Goal: Task Accomplishment & Management: Use online tool/utility

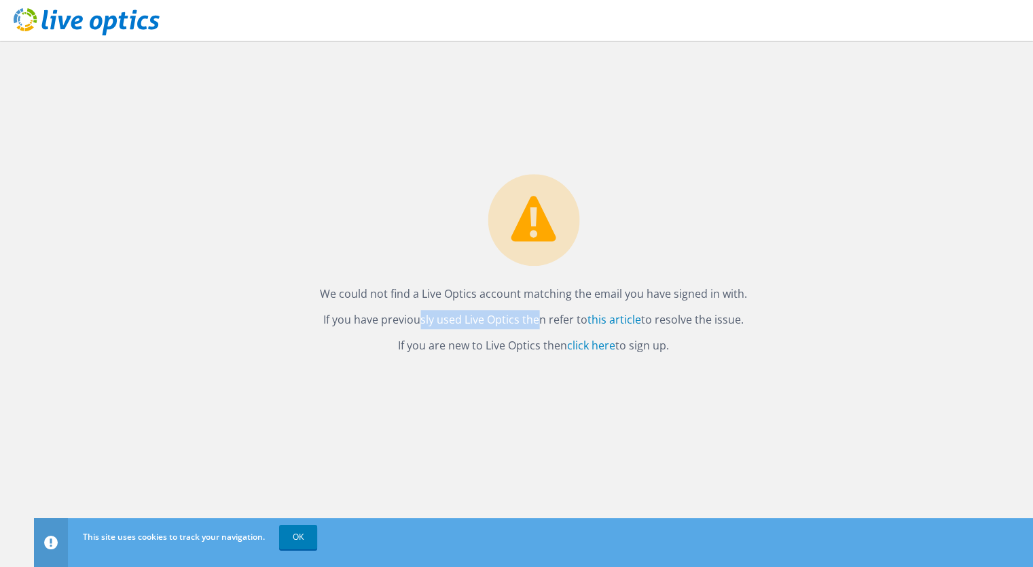
drag, startPoint x: 370, startPoint y: 317, endPoint x: 491, endPoint y: 313, distance: 121.7
click at [491, 313] on p "If you have previously used Live Optics then refer to this article to resolve t…" at bounding box center [533, 319] width 427 height 19
click at [582, 346] on link "click here" at bounding box center [591, 345] width 48 height 15
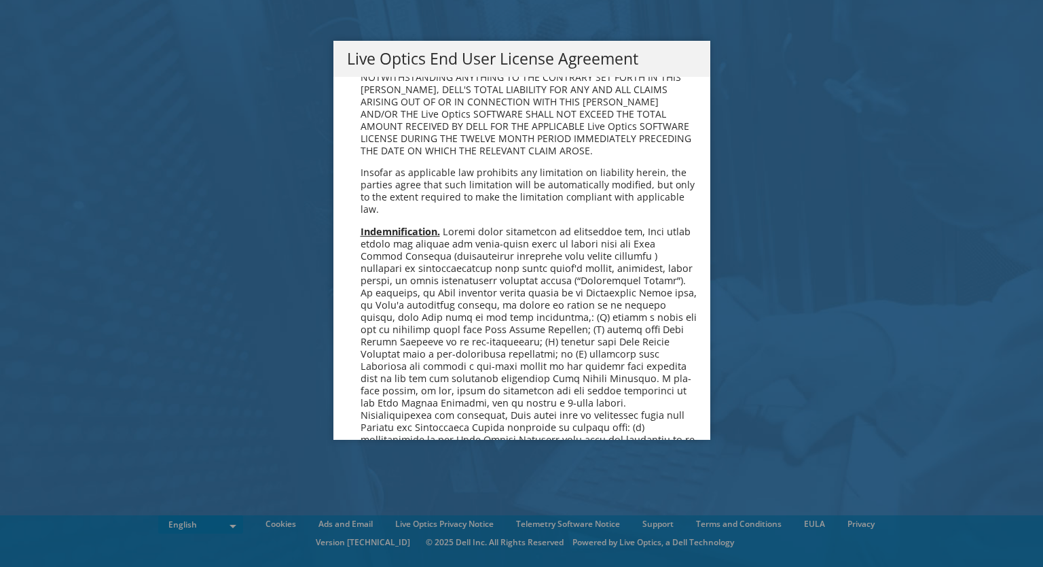
scroll to position [5137, 0]
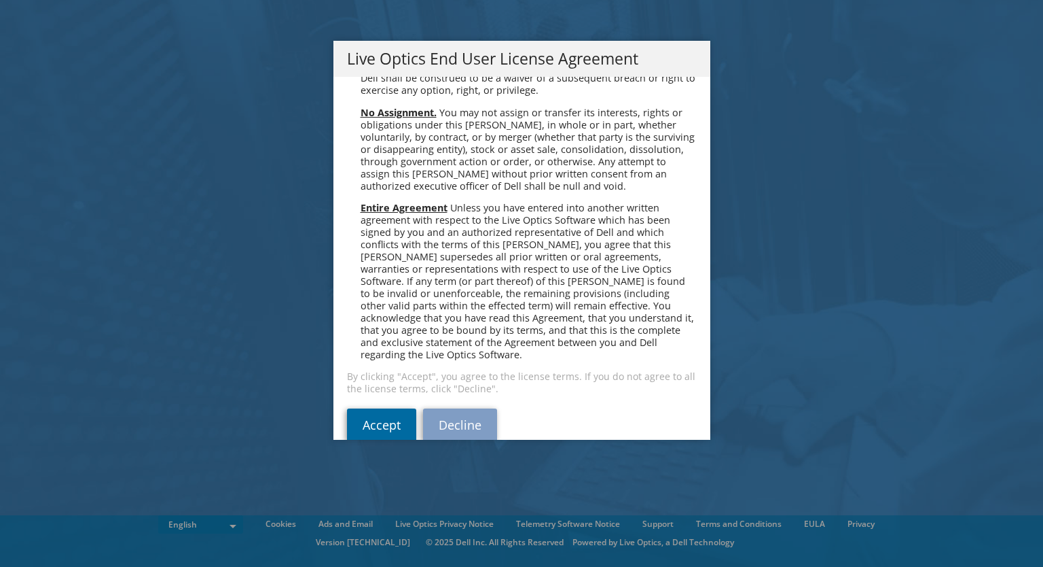
click at [374, 408] on link "Accept" at bounding box center [381, 424] width 69 height 33
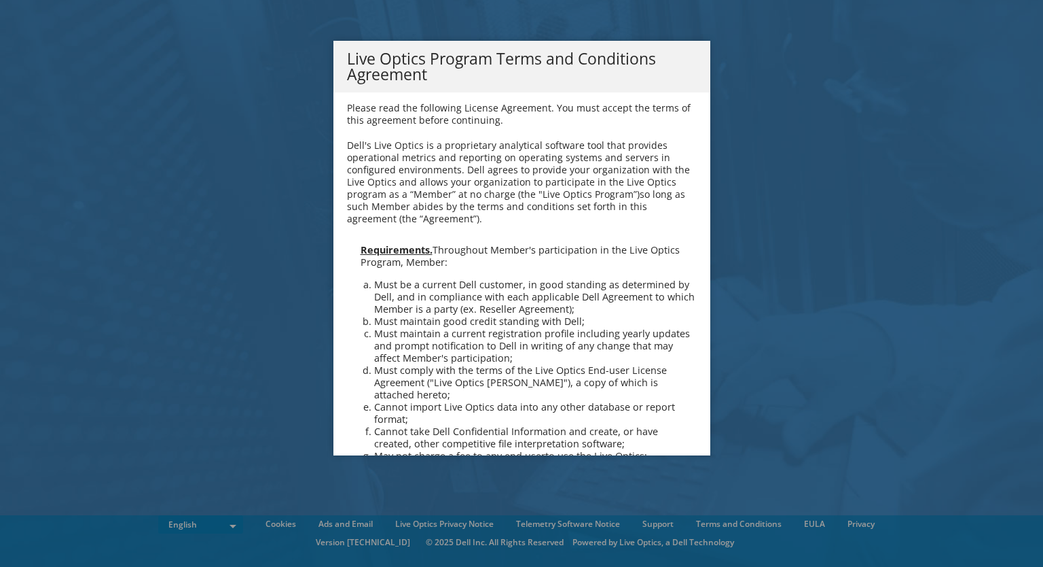
scroll to position [972, 0]
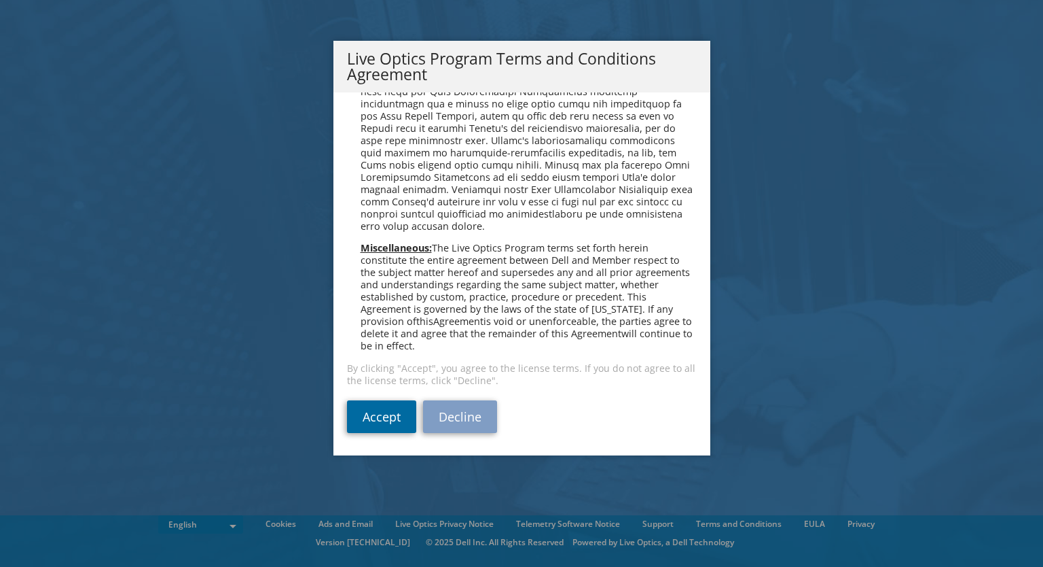
click at [374, 416] on link "Accept" at bounding box center [381, 416] width 69 height 33
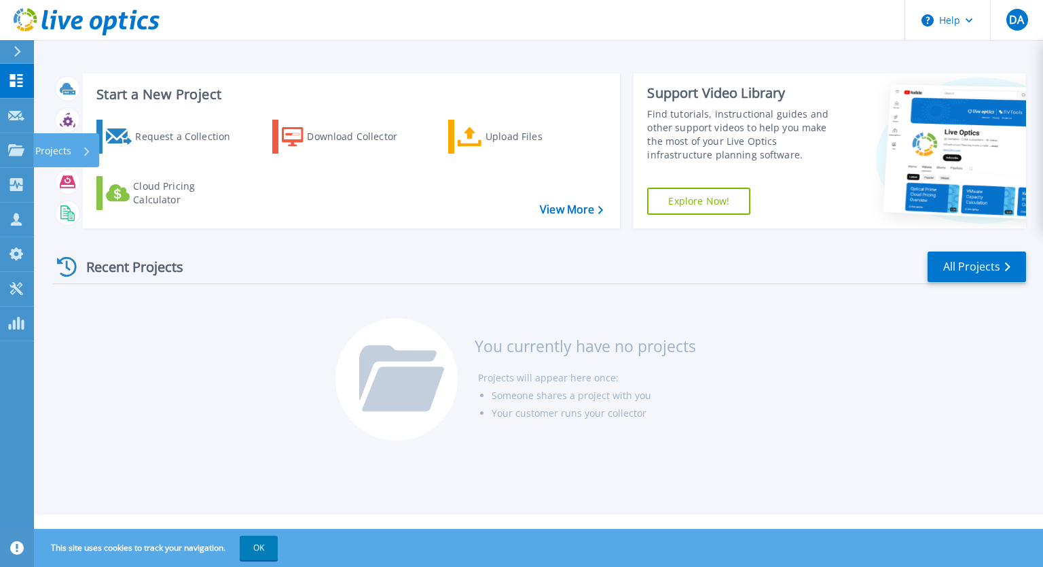
click at [78, 144] on div "Projects" at bounding box center [63, 150] width 56 height 35
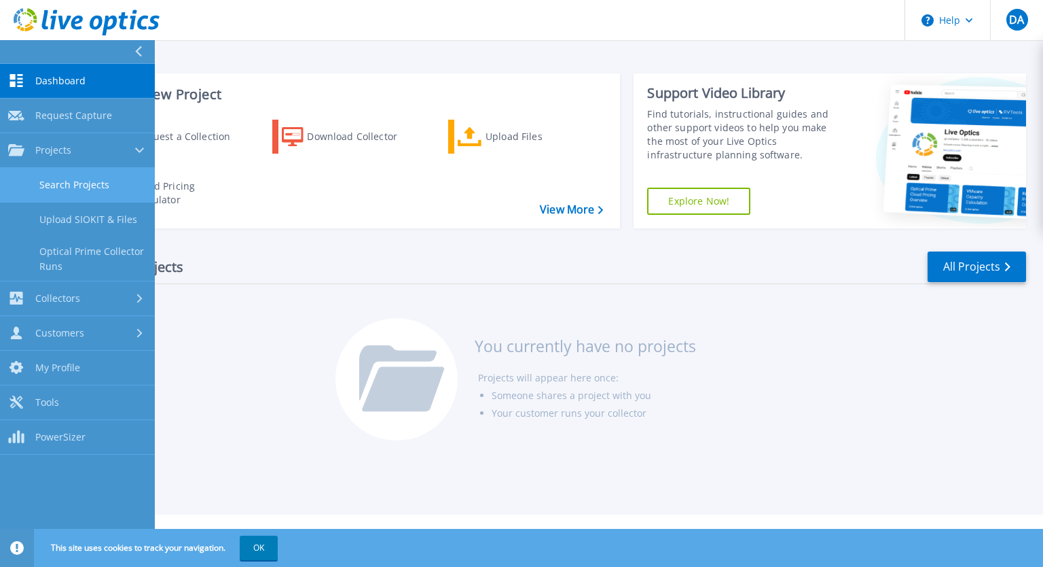
click at [84, 177] on link "Search Projects" at bounding box center [77, 185] width 155 height 35
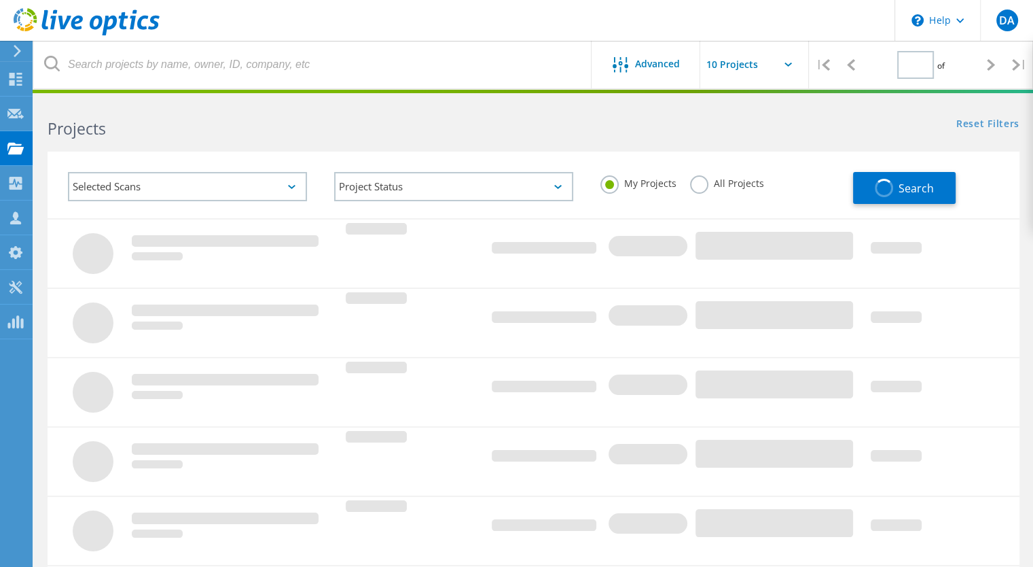
type input "1"
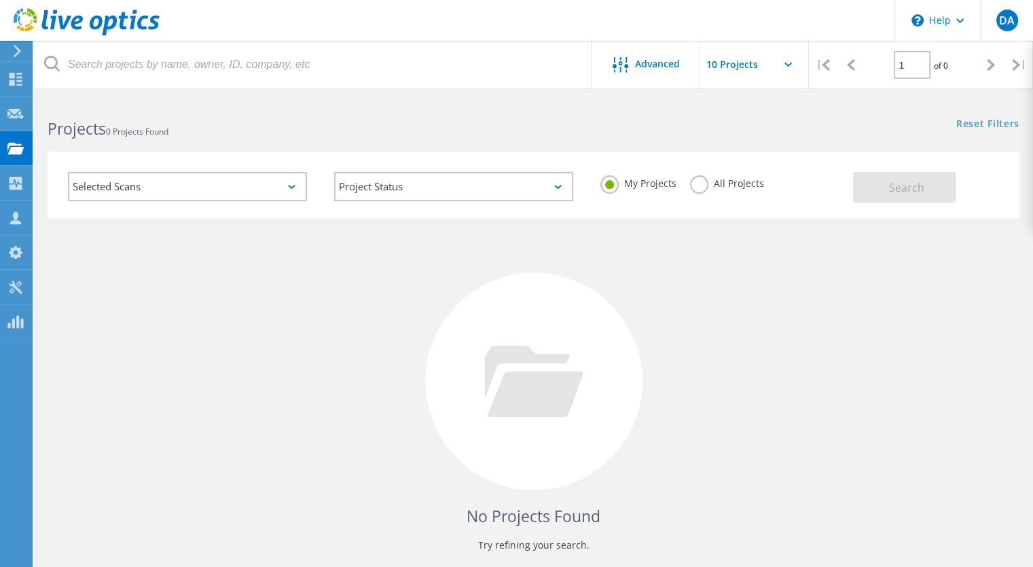
click at [696, 184] on label "All Projects" at bounding box center [727, 181] width 74 height 13
click at [0, 0] on input "All Projects" at bounding box center [0, 0] width 0 height 0
click at [878, 187] on button "Search" at bounding box center [904, 187] width 103 height 31
click at [196, 181] on div "Selected Scans" at bounding box center [187, 186] width 239 height 29
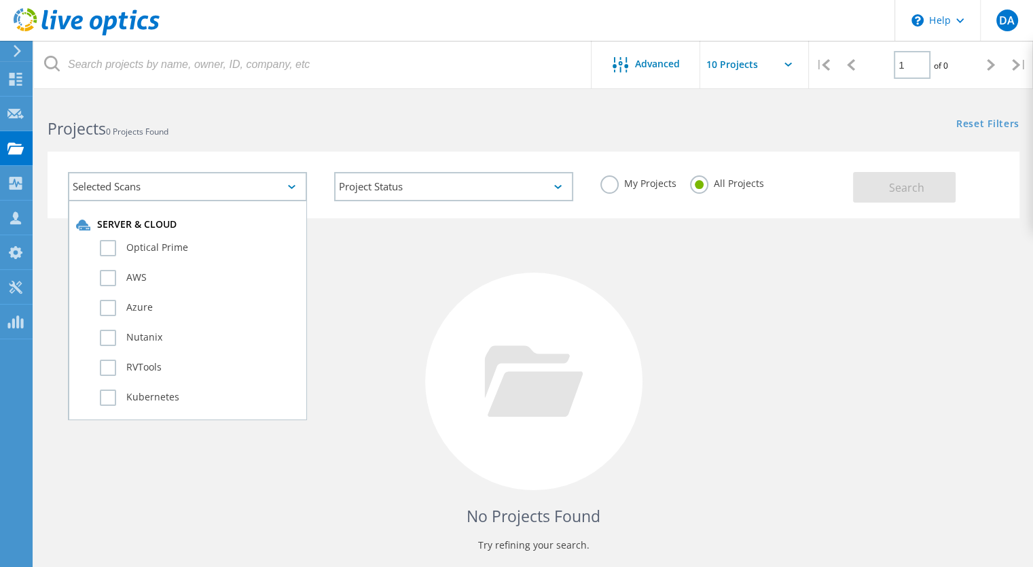
click at [196, 181] on div "Selected Scans" at bounding box center [187, 186] width 239 height 29
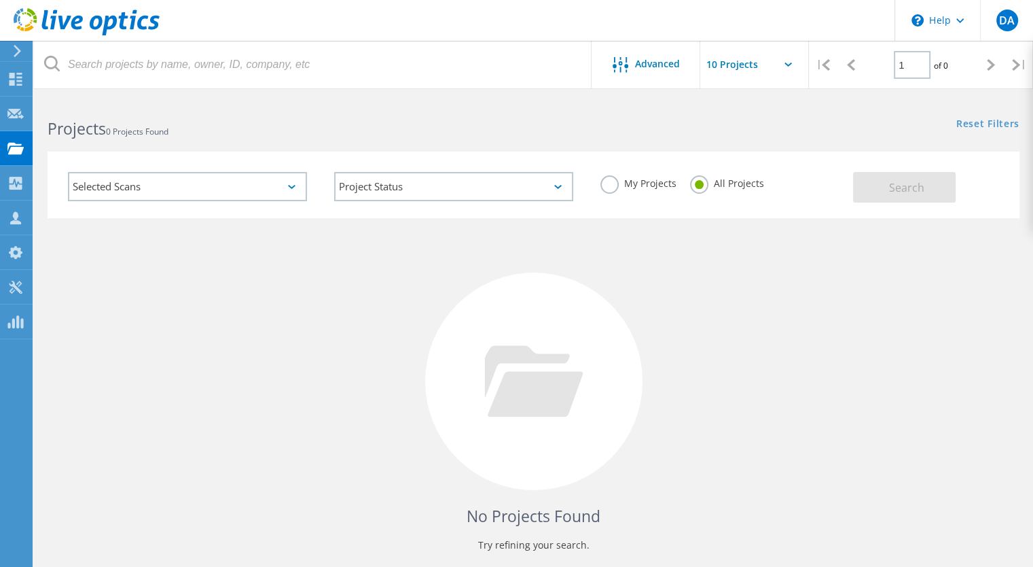
click at [196, 181] on div "Selected Scans" at bounding box center [187, 186] width 239 height 29
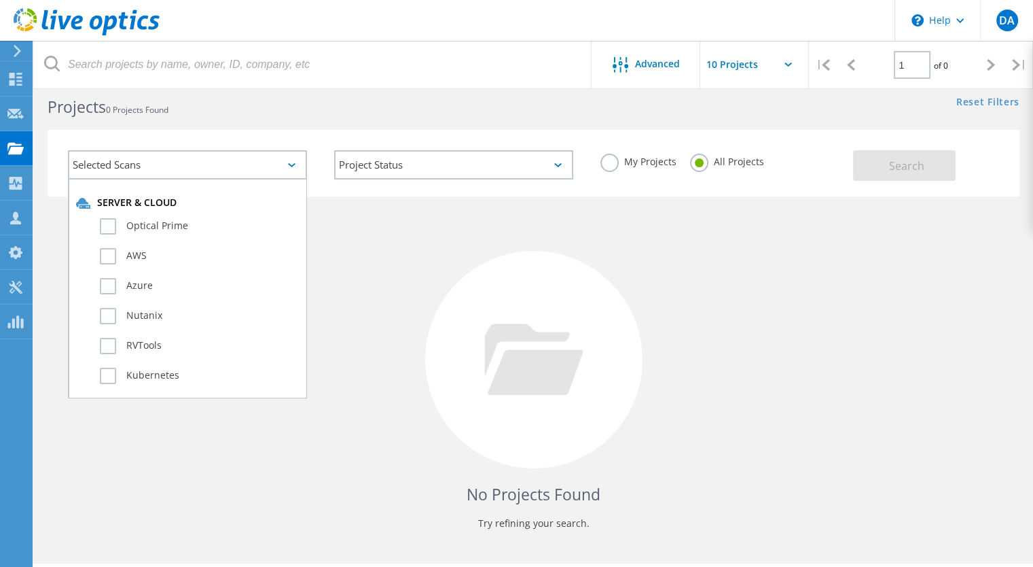
scroll to position [58, 0]
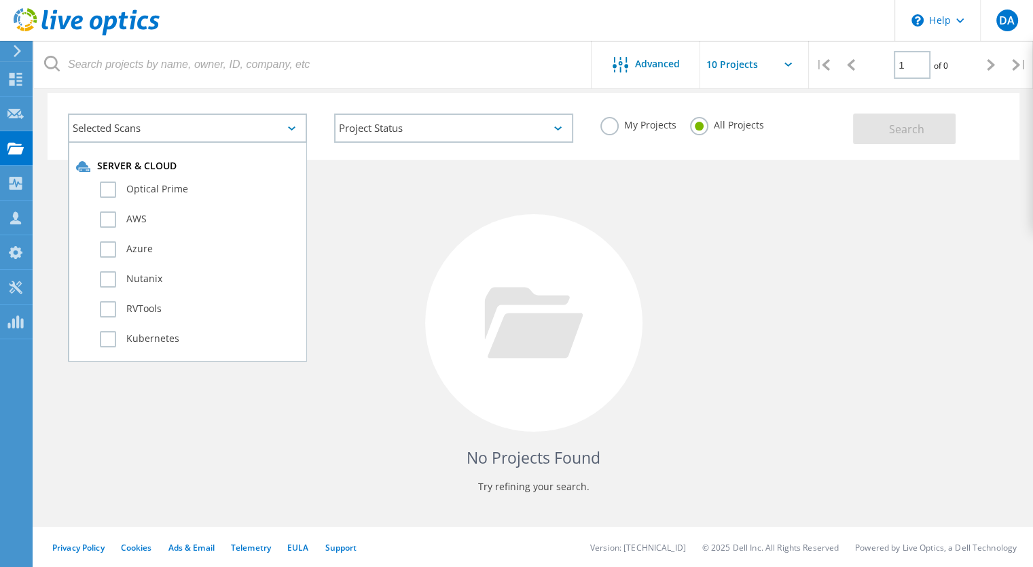
click at [761, 56] on input "text" at bounding box center [768, 65] width 136 height 48
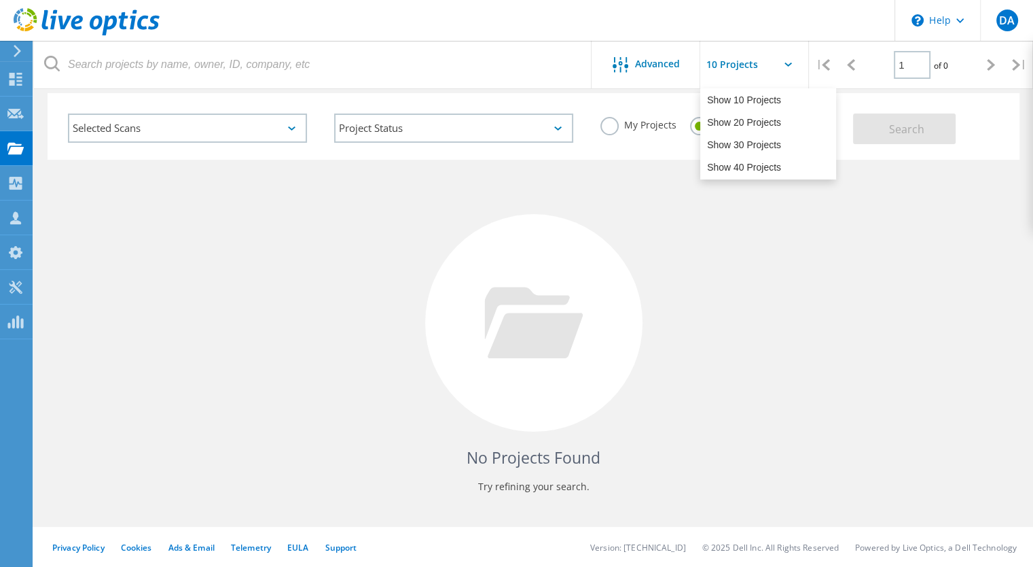
click at [762, 58] on input "text" at bounding box center [768, 65] width 136 height 48
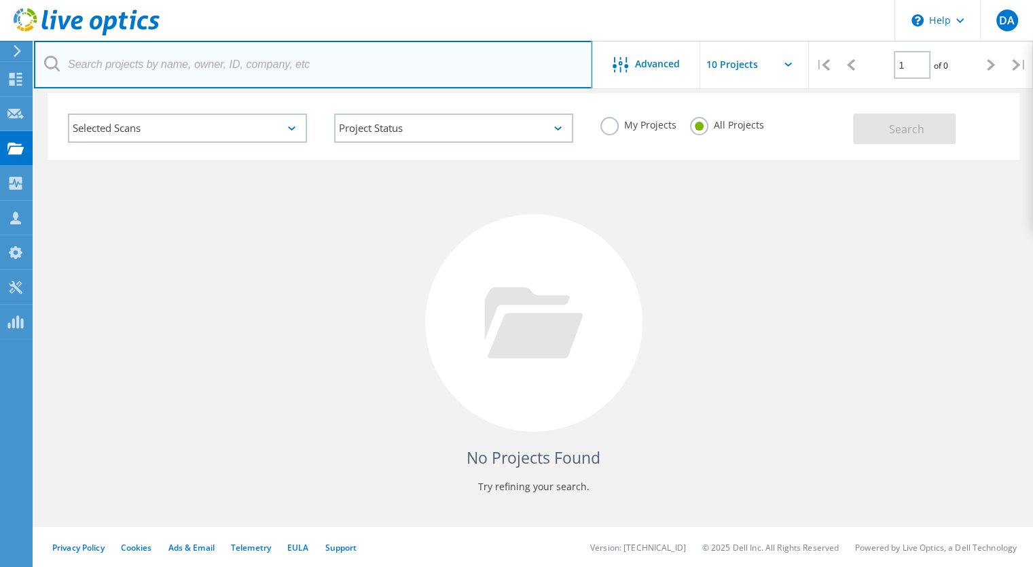
click at [192, 69] on input "text" at bounding box center [313, 65] width 558 height 48
type input "3065214"
click at [483, 71] on input "3065214" at bounding box center [313, 65] width 558 height 48
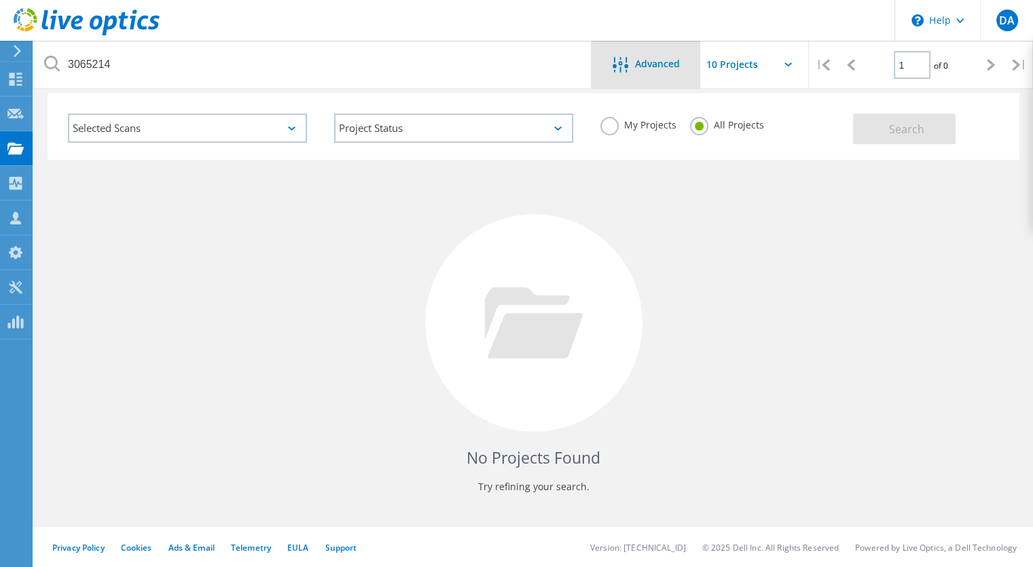
click at [668, 65] on span "Advanced" at bounding box center [657, 64] width 45 height 10
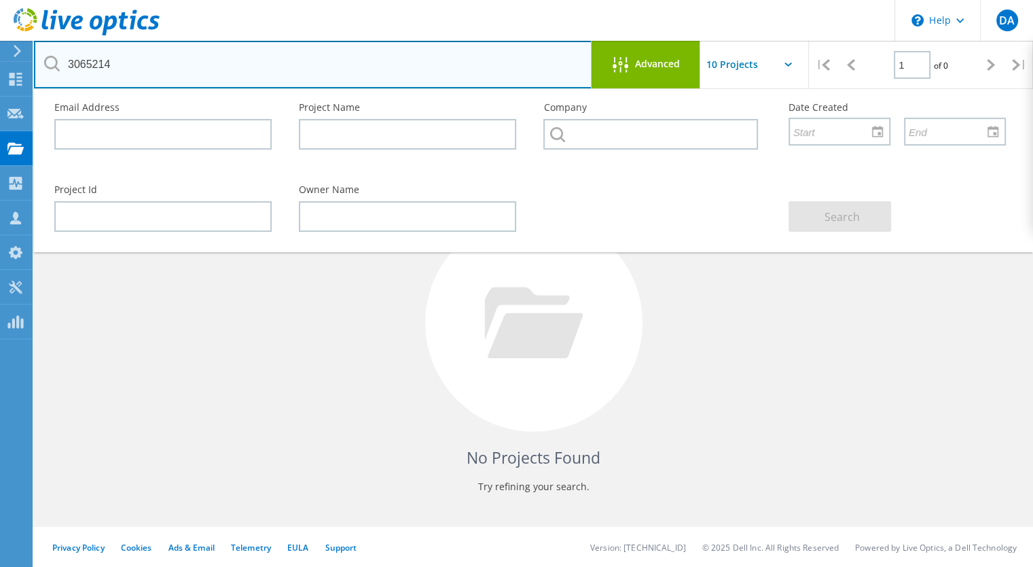
click at [196, 63] on input "3065214" at bounding box center [313, 65] width 558 height 48
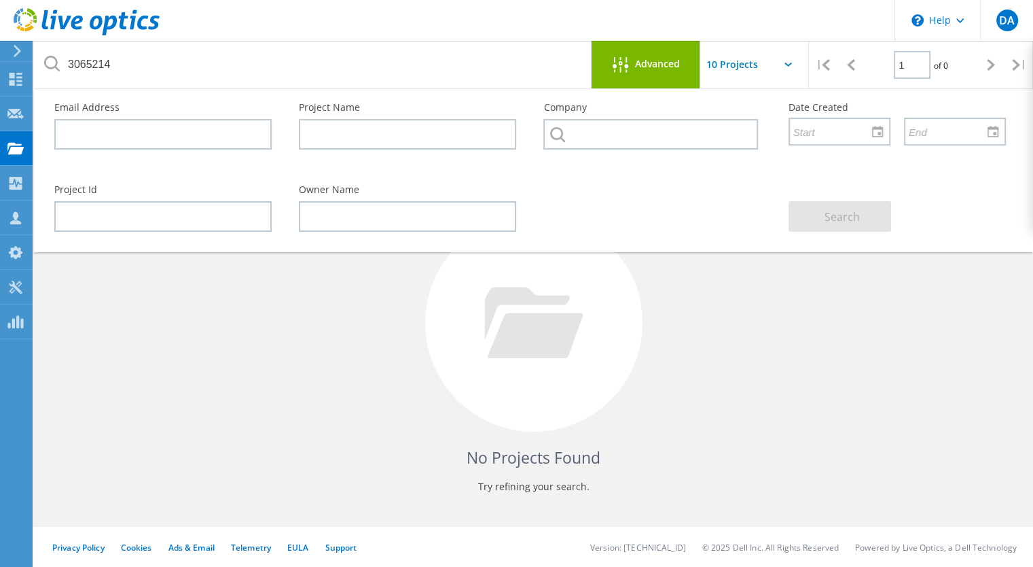
click at [601, 441] on div "No Projects Found Try refining your search." at bounding box center [534, 335] width 972 height 351
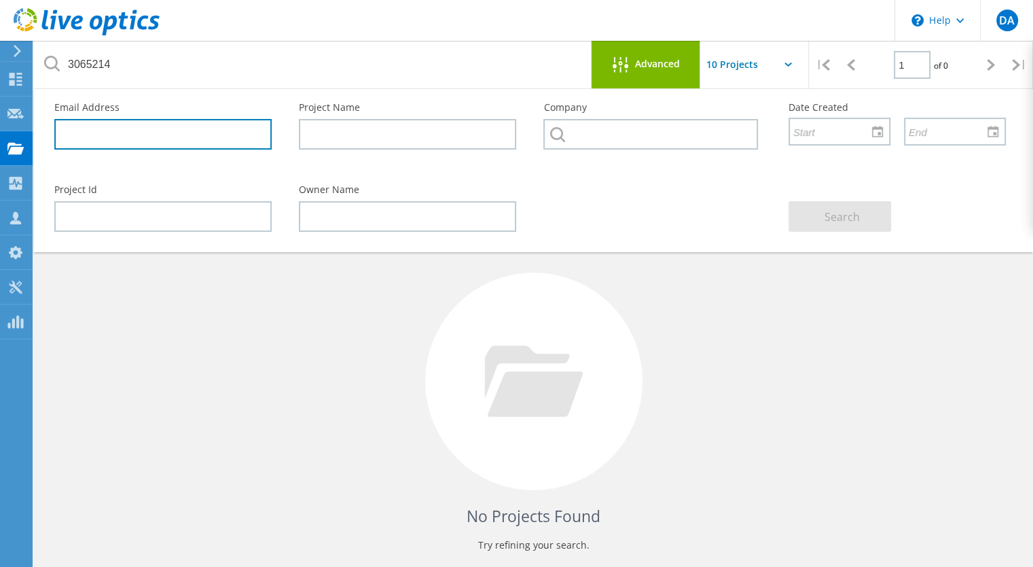
click at [194, 128] on input "text" at bounding box center [162, 134] width 217 height 31
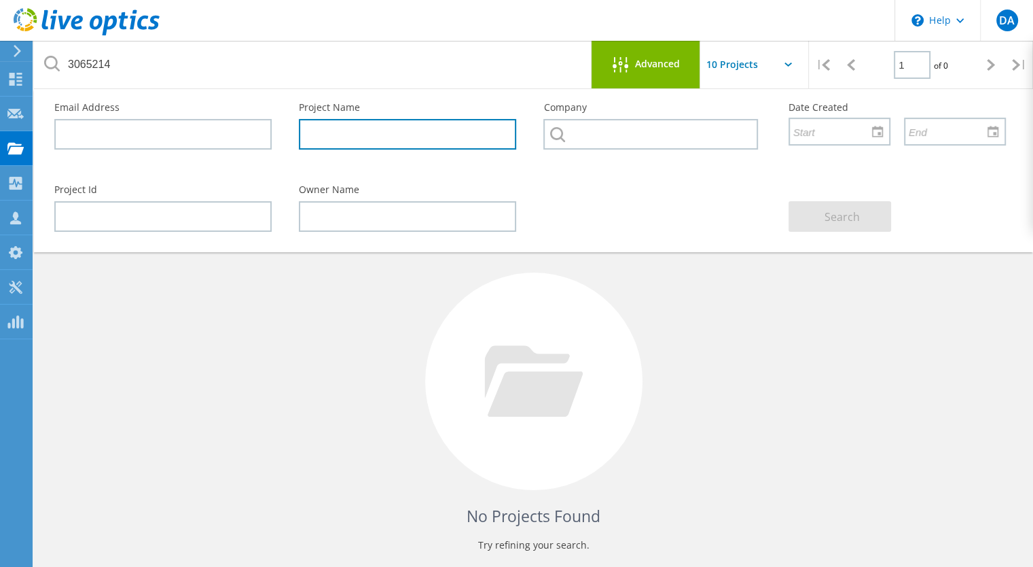
click at [385, 126] on input "text" at bounding box center [407, 134] width 217 height 31
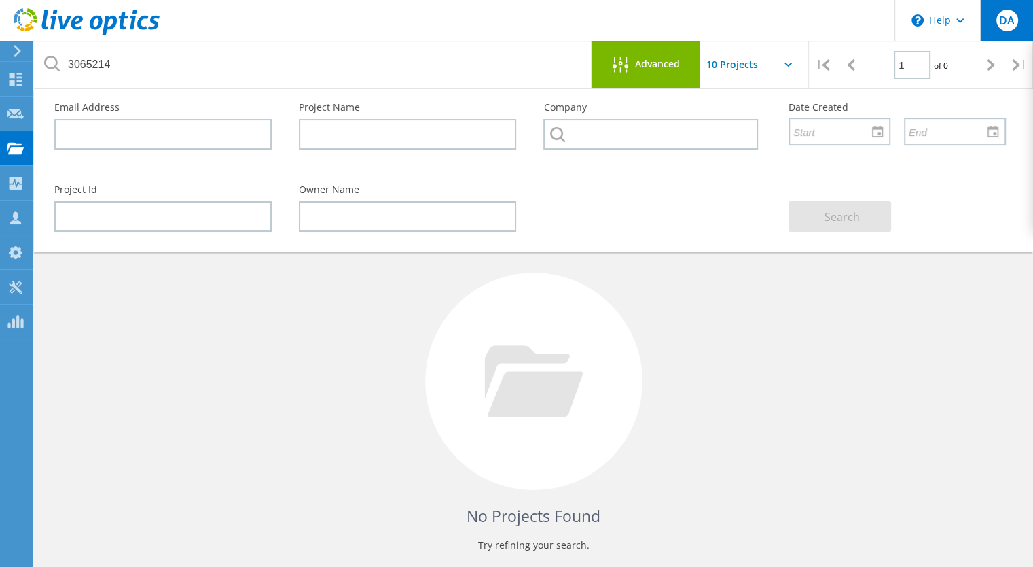
click at [1012, 17] on span "DA" at bounding box center [1007, 20] width 16 height 11
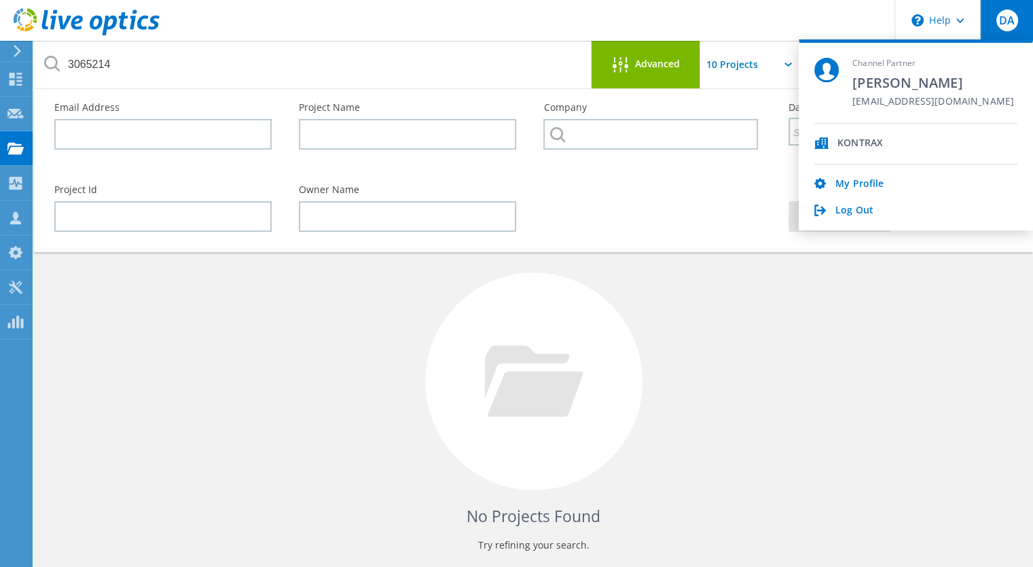
click at [743, 345] on div "No Projects Found Try refining your search." at bounding box center [534, 393] width 972 height 351
